Goal: Task Accomplishment & Management: Use online tool/utility

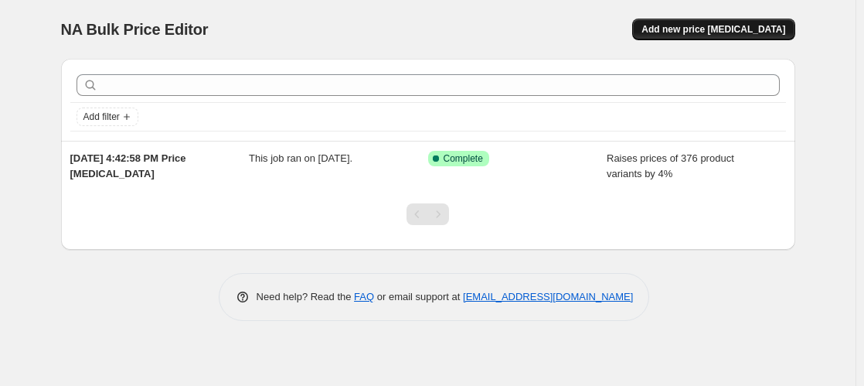
click at [740, 31] on span "Add new price [MEDICAL_DATA]" at bounding box center [713, 29] width 144 height 12
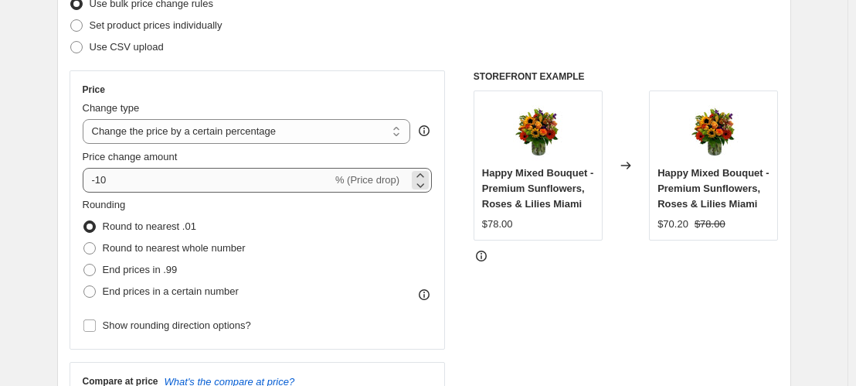
scroll to position [232, 0]
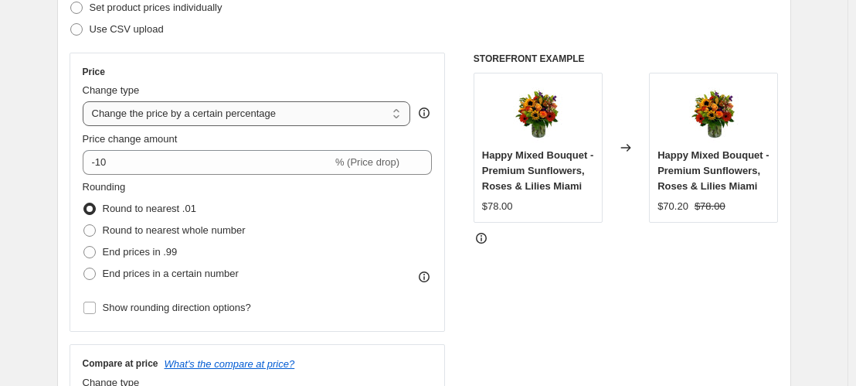
click at [395, 115] on select "Change the price to a certain amount Change the price by a certain amount Chang…" at bounding box center [247, 113] width 328 height 25
select select "to"
click at [86, 101] on select "Change the price to a certain amount Change the price by a certain amount Chang…" at bounding box center [247, 113] width 328 height 25
type input "80.00"
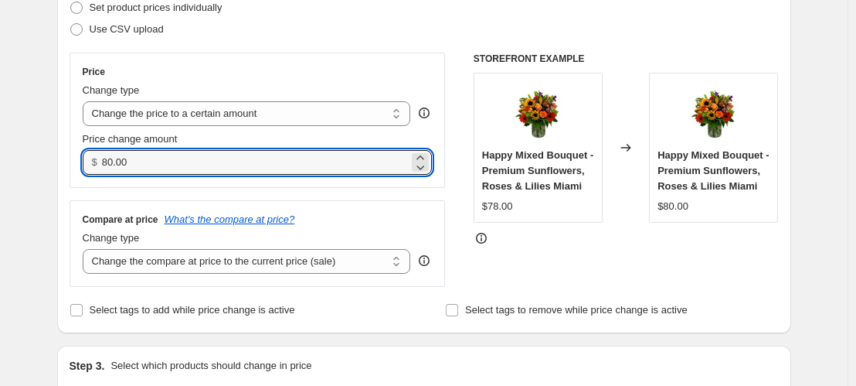
drag, startPoint x: 179, startPoint y: 156, endPoint x: 79, endPoint y: 156, distance: 99.7
click at [79, 156] on div "Price Change type Change the price to a certain amount Change the price by a ce…" at bounding box center [258, 120] width 376 height 135
click at [397, 111] on select "Change the price to a certain amount Change the price by a certain amount Chang…" at bounding box center [247, 113] width 328 height 25
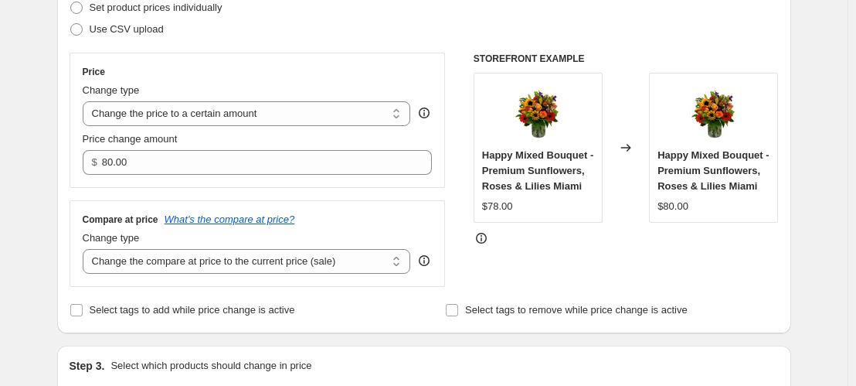
select select "by"
click at [86, 101] on select "Change the price to a certain amount Change the price by a certain amount Chang…" at bounding box center [247, 113] width 328 height 25
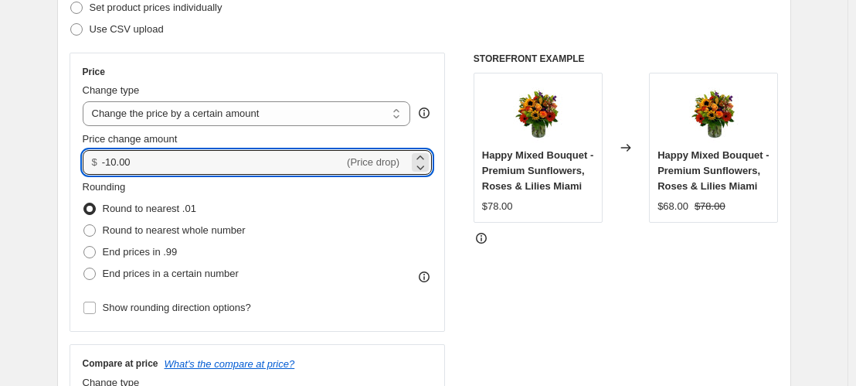
drag, startPoint x: 182, startPoint y: 160, endPoint x: 49, endPoint y: 145, distance: 133.8
click at [427, 168] on icon at bounding box center [420, 166] width 15 height 15
drag, startPoint x: 153, startPoint y: 162, endPoint x: 83, endPoint y: 162, distance: 69.6
click at [83, 162] on div "Price Change type Change the price to a certain amount Change the price by a ce…" at bounding box center [258, 192] width 376 height 279
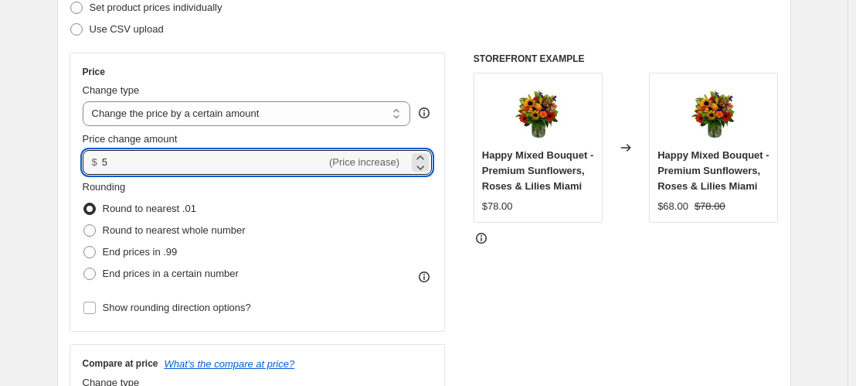
type input "5.00"
click at [323, 226] on div "Rounding Round to nearest .01 Round to nearest whole number End prices in .99 E…" at bounding box center [258, 231] width 350 height 105
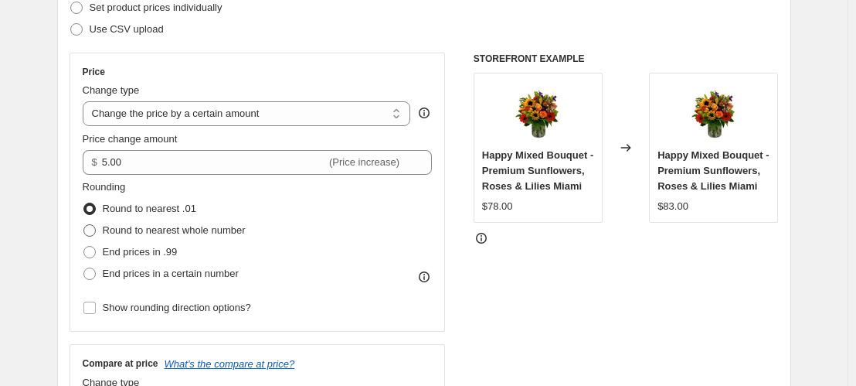
click at [94, 230] on span at bounding box center [89, 230] width 12 height 12
click at [84, 225] on input "Round to nearest whole number" at bounding box center [83, 224] width 1 height 1
radio input "true"
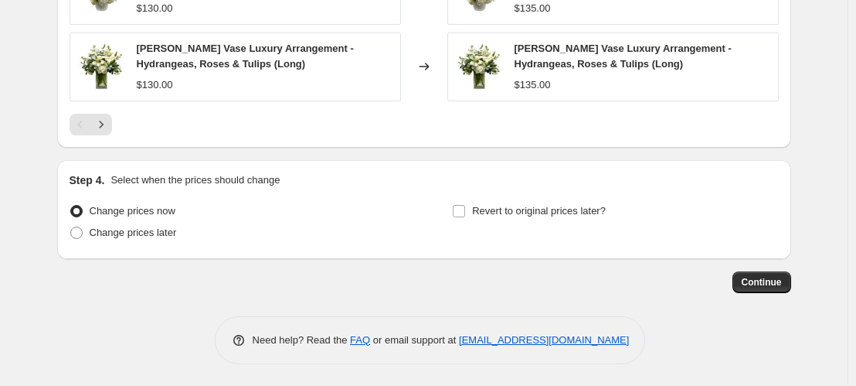
scroll to position [1180, 0]
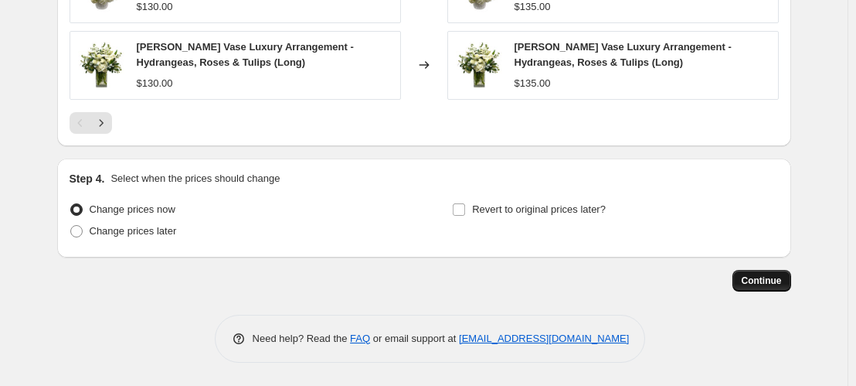
click at [776, 276] on span "Continue" at bounding box center [762, 280] width 40 height 12
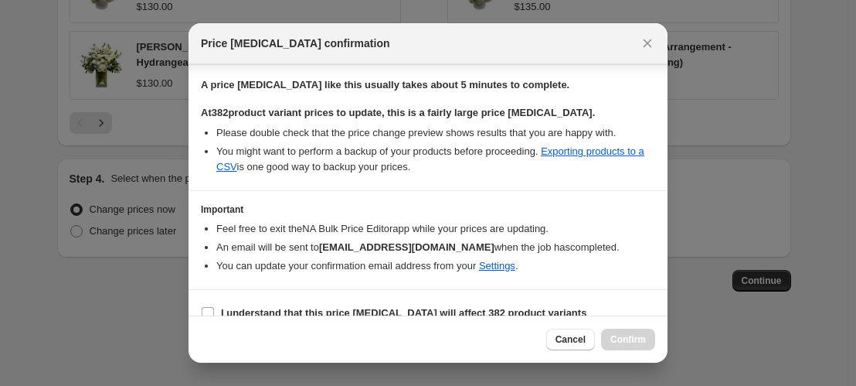
scroll to position [255, 0]
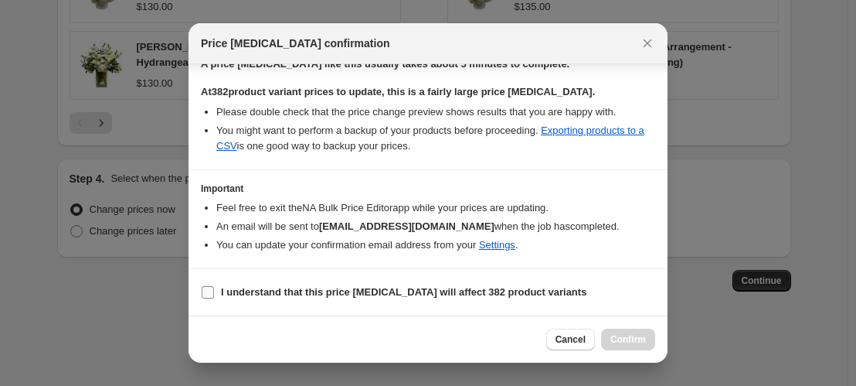
click at [205, 289] on input "I understand that this price [MEDICAL_DATA] will affect 382 product variants" at bounding box center [208, 292] width 12 height 12
checkbox input "true"
click at [650, 334] on button "Confirm" at bounding box center [628, 339] width 54 height 22
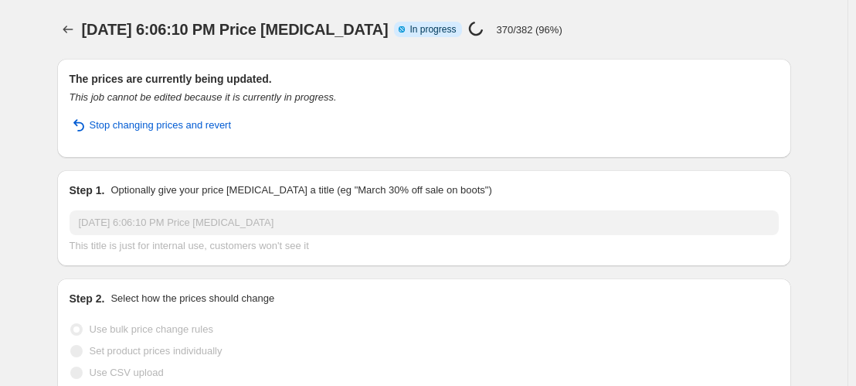
select select "by"
